Goal: Entertainment & Leisure: Browse casually

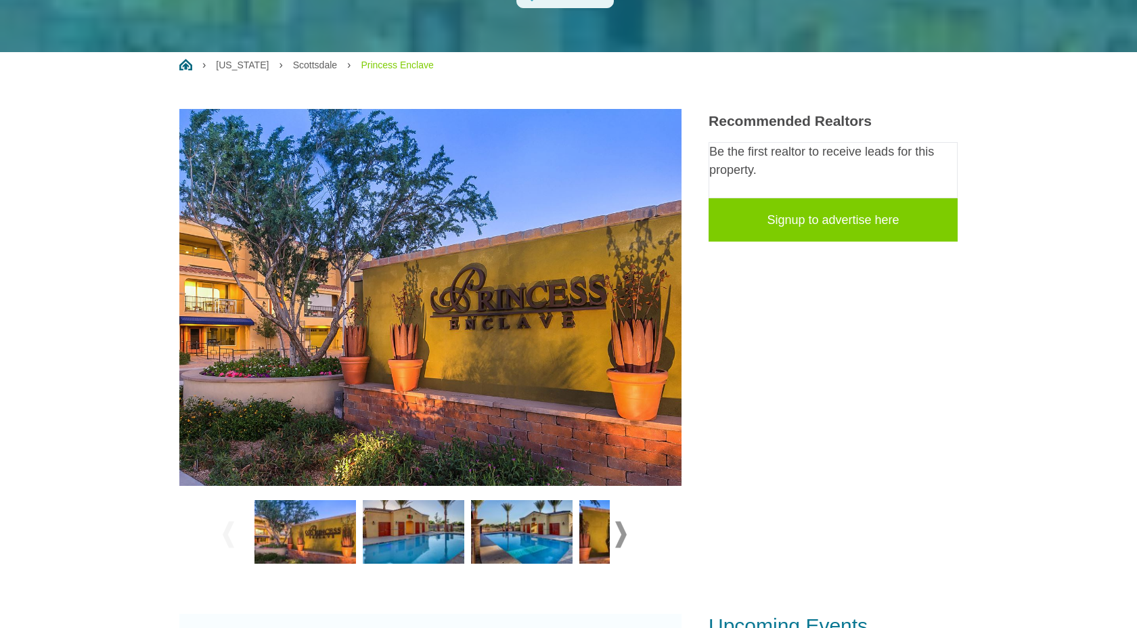
scroll to position [210, 0]
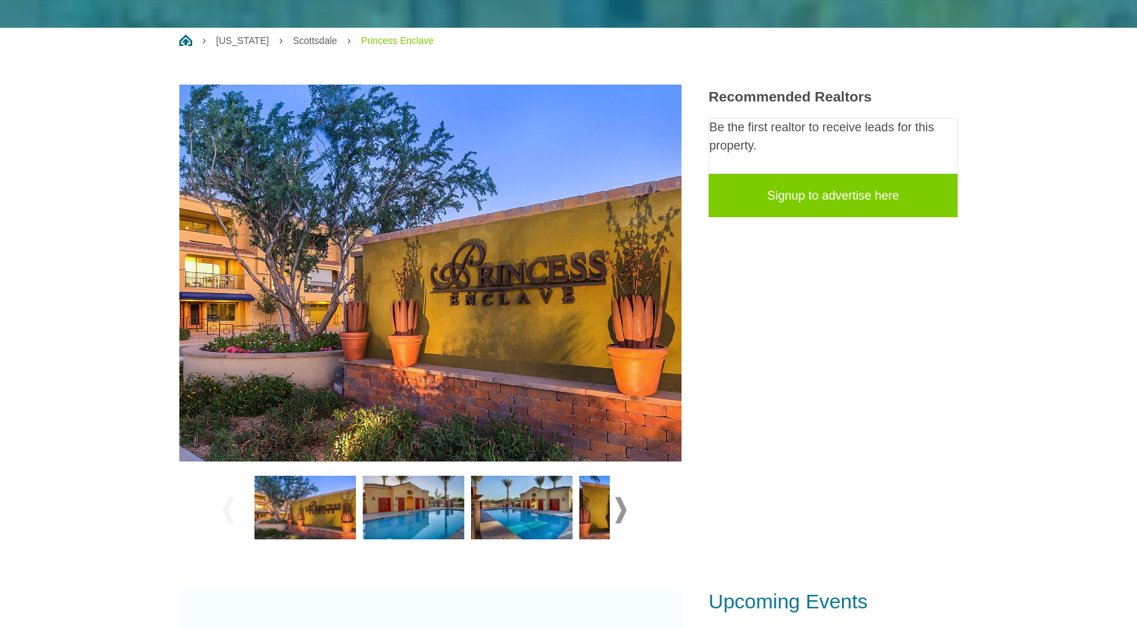
click at [432, 461] on div at bounding box center [430, 509] width 502 height 97
click at [432, 476] on img at bounding box center [414, 508] width 102 height 64
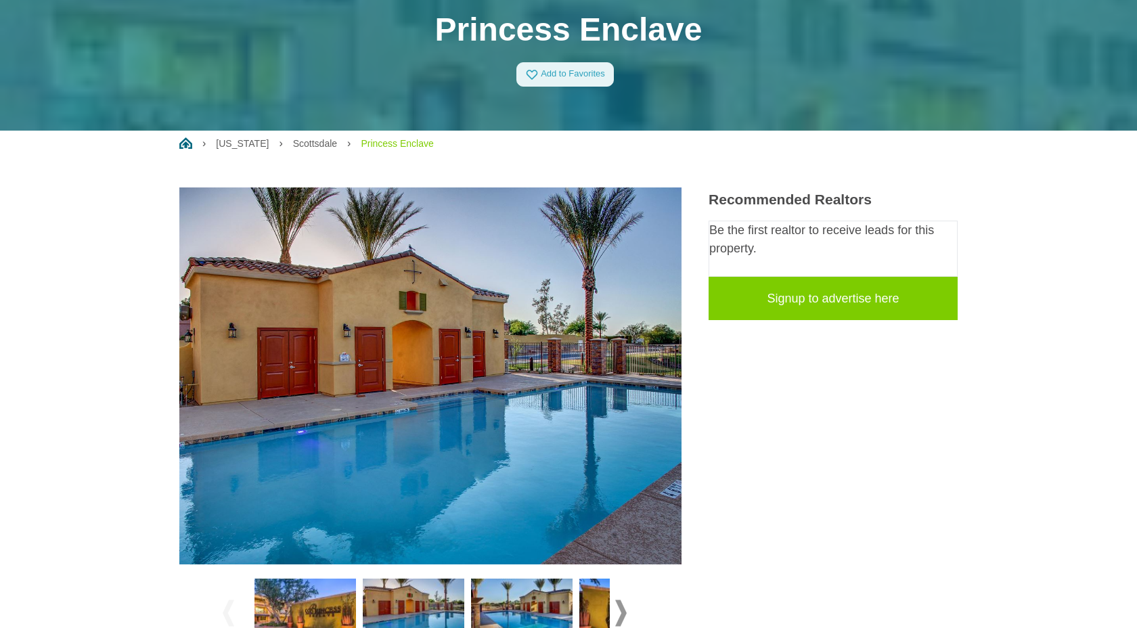
scroll to position [398, 0]
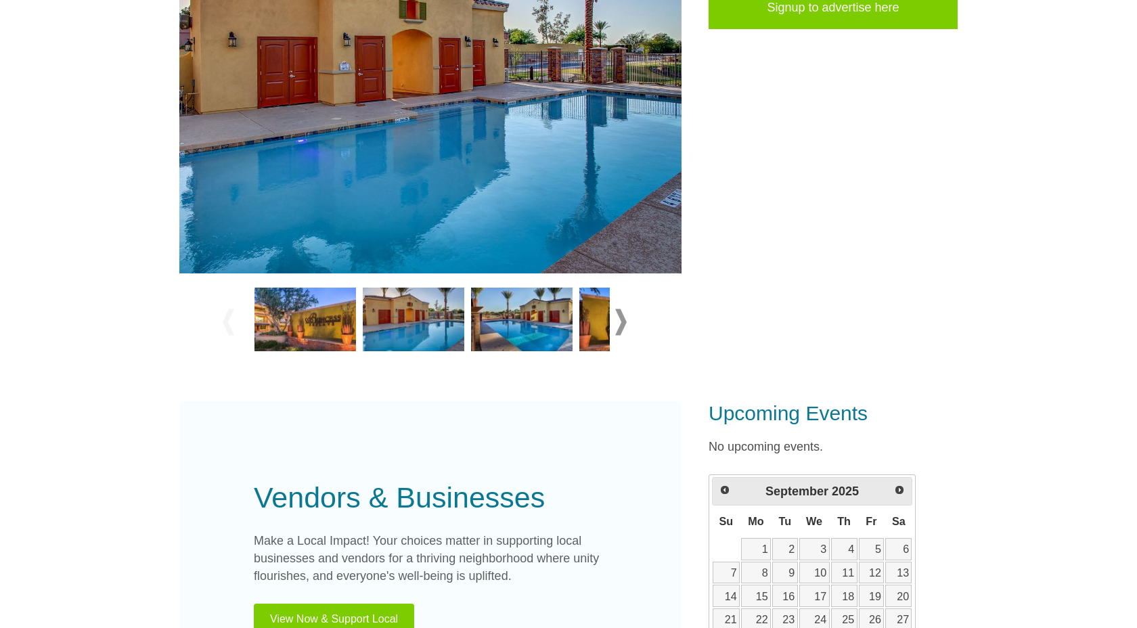
click at [625, 302] on div at bounding box center [430, 322] width 415 height 76
click at [625, 325] on span at bounding box center [621, 322] width 12 height 26
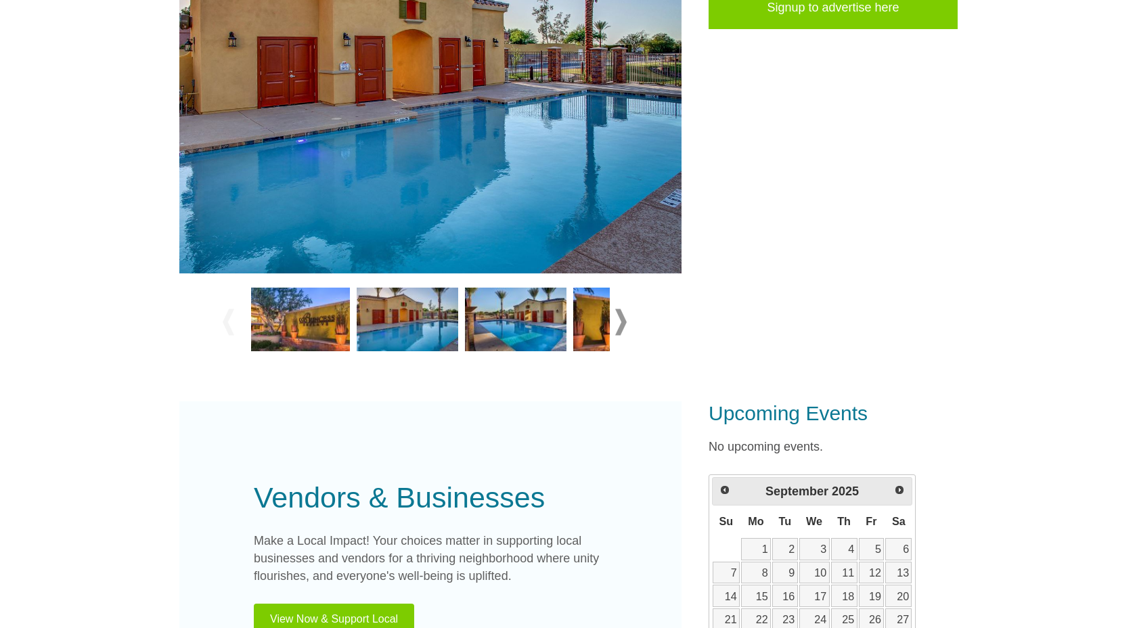
click at [625, 325] on span at bounding box center [621, 322] width 12 height 26
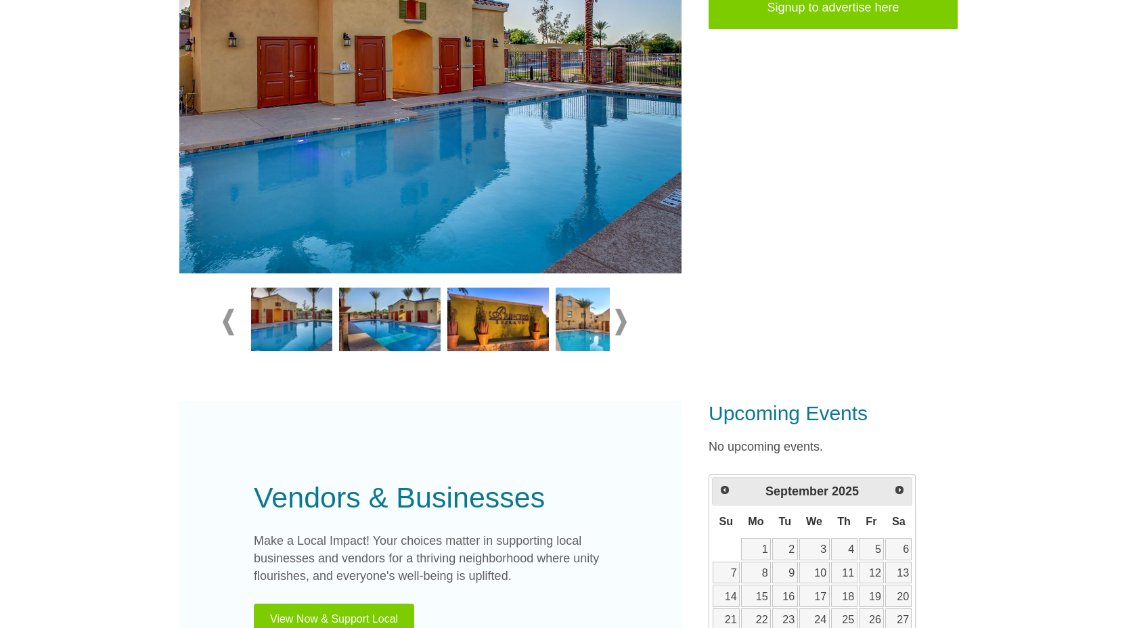
click at [625, 325] on span at bounding box center [621, 322] width 12 height 26
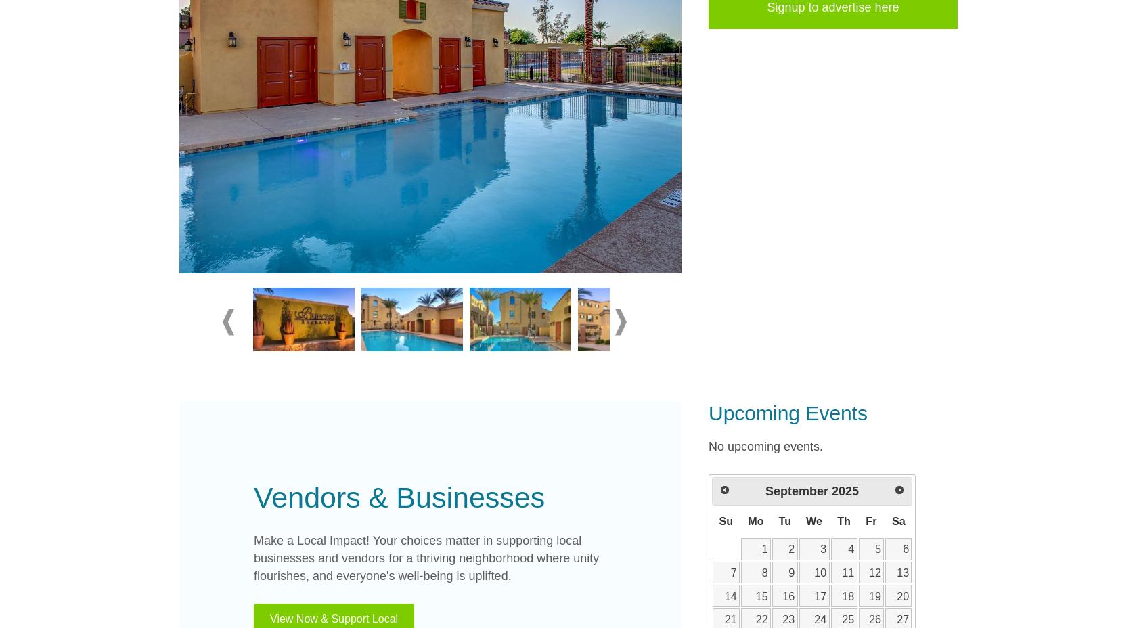
click at [625, 325] on span at bounding box center [621, 322] width 12 height 26
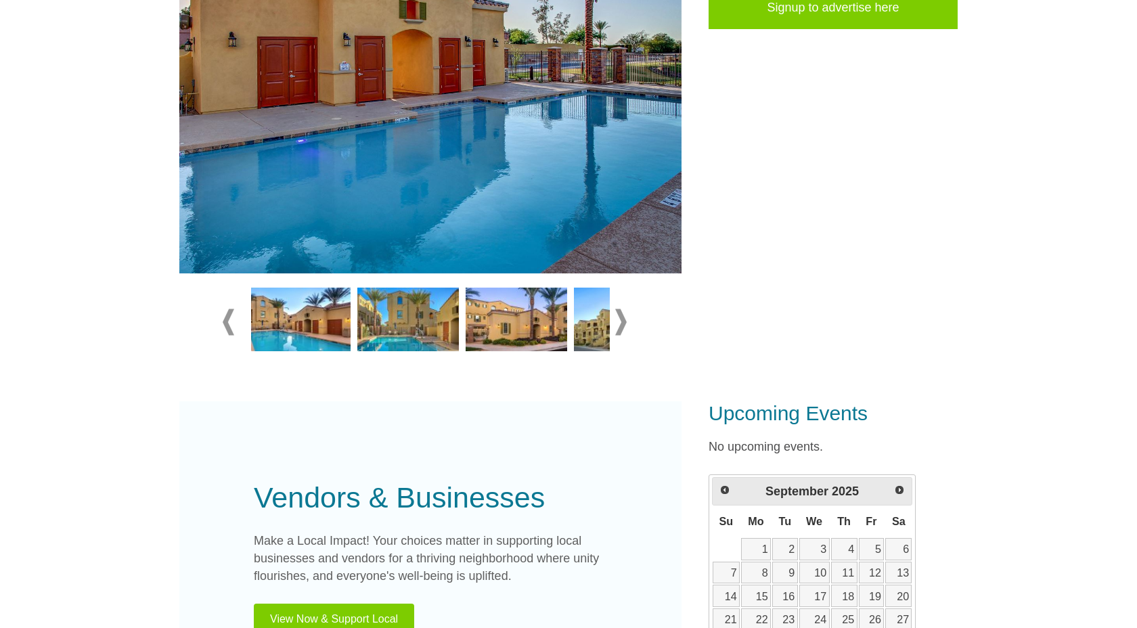
click at [625, 325] on span at bounding box center [621, 322] width 12 height 26
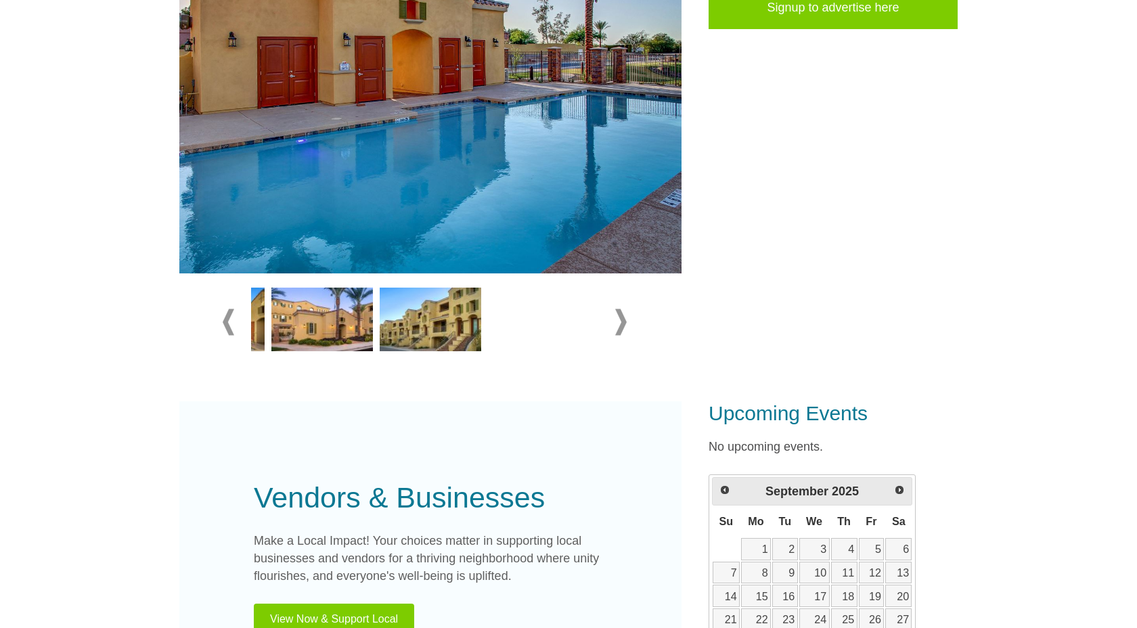
click at [625, 325] on span at bounding box center [621, 322] width 12 height 26
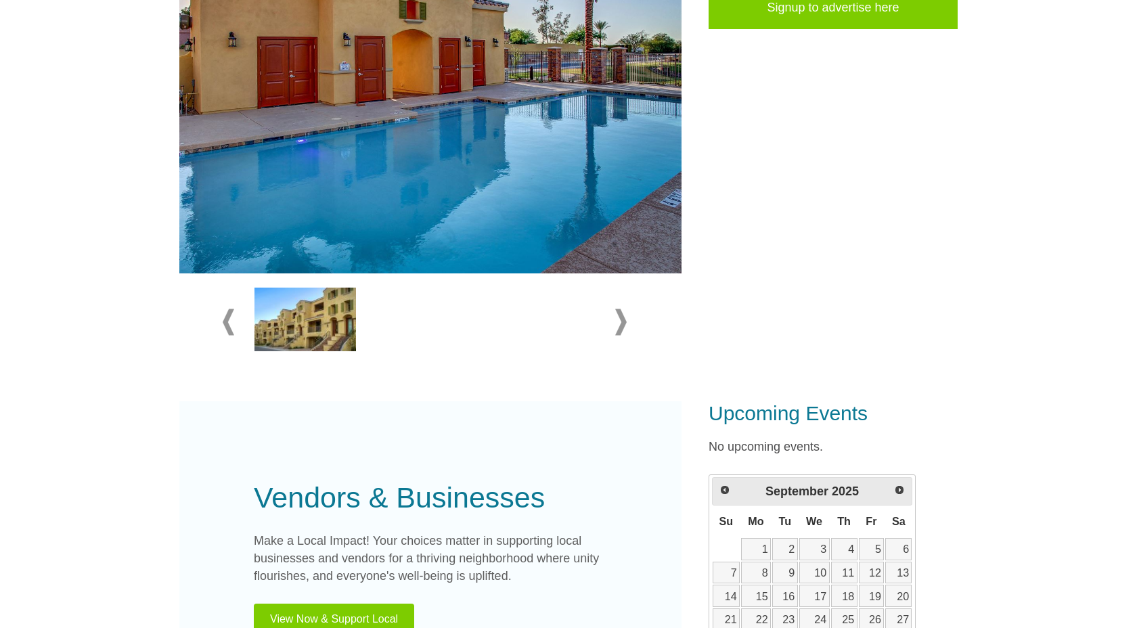
click at [345, 298] on img at bounding box center [305, 320] width 102 height 64
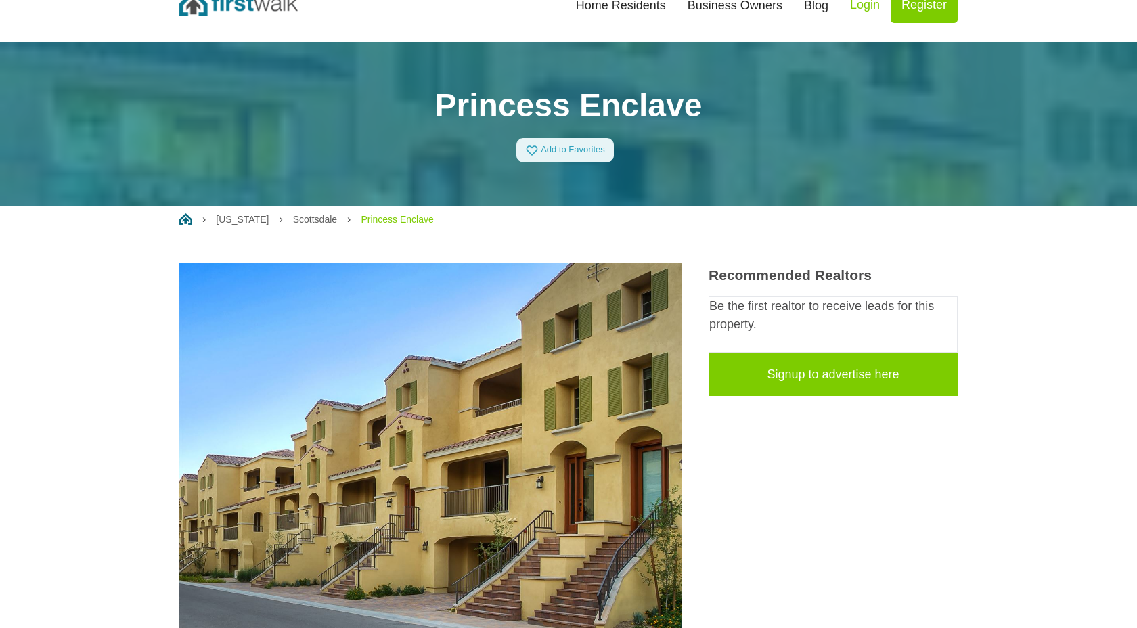
scroll to position [0, 0]
